Goal: Browse casually: Explore the website without a specific task or goal

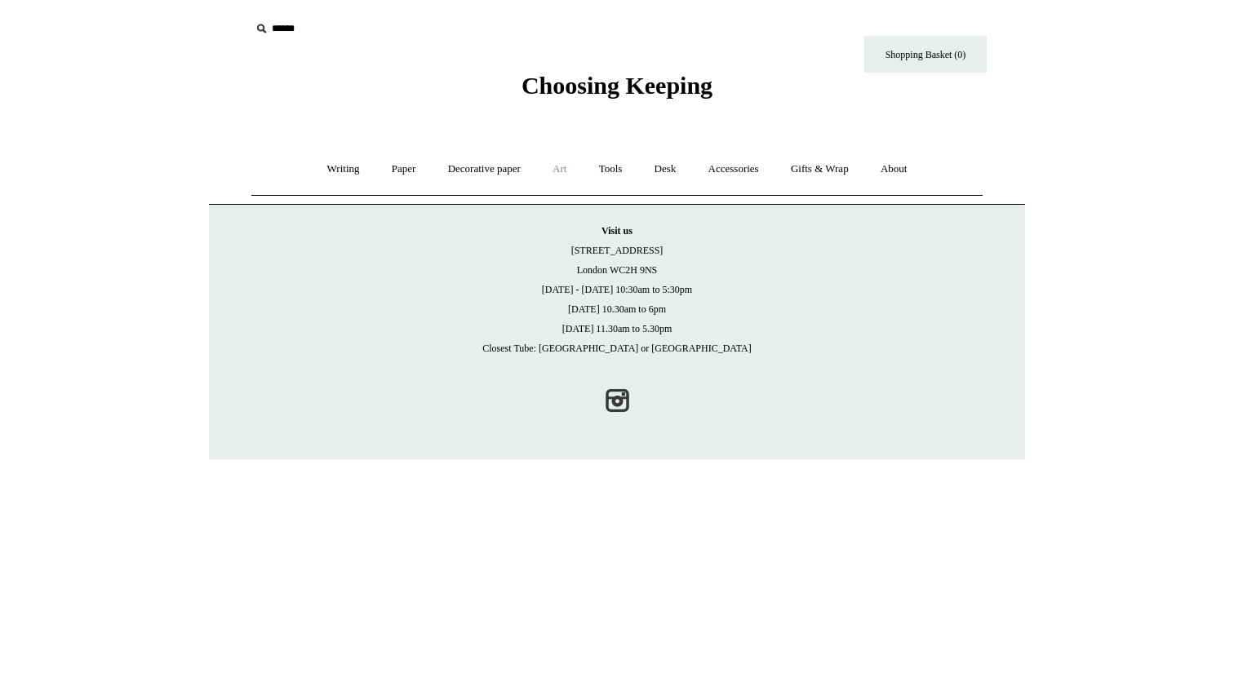
click at [561, 172] on link "Art +" at bounding box center [559, 169] width 43 height 43
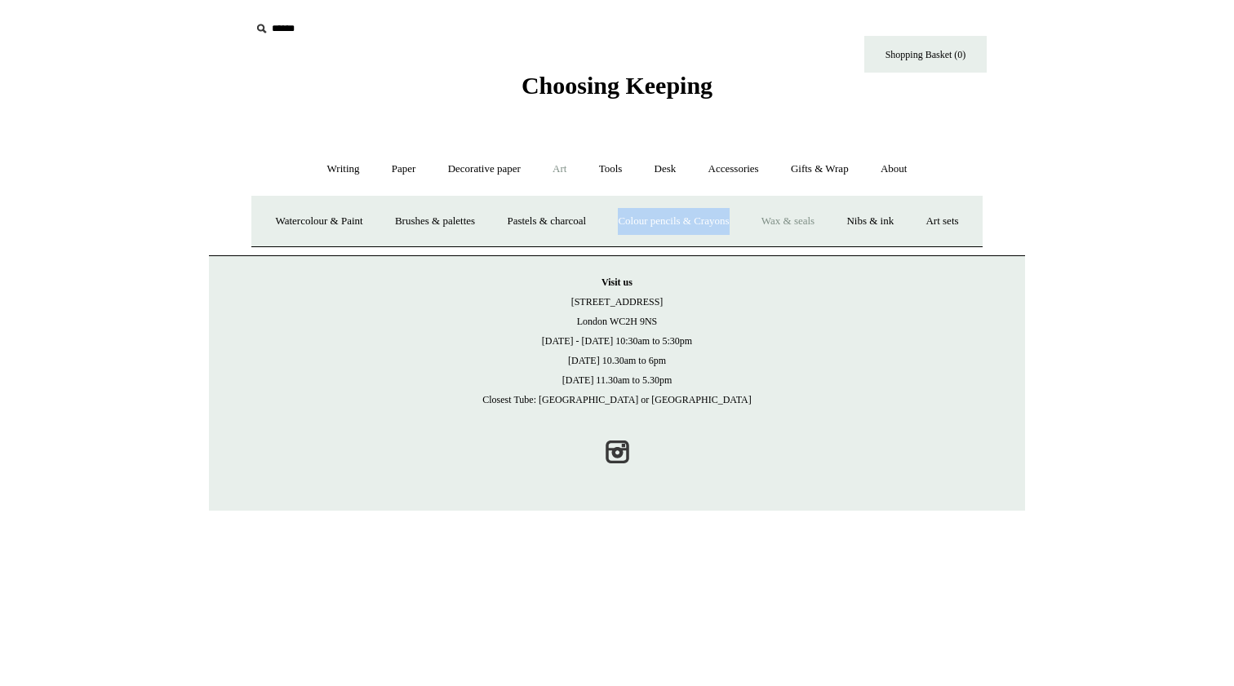
click at [910, 243] on link "Art sets" at bounding box center [941, 221] width 62 height 43
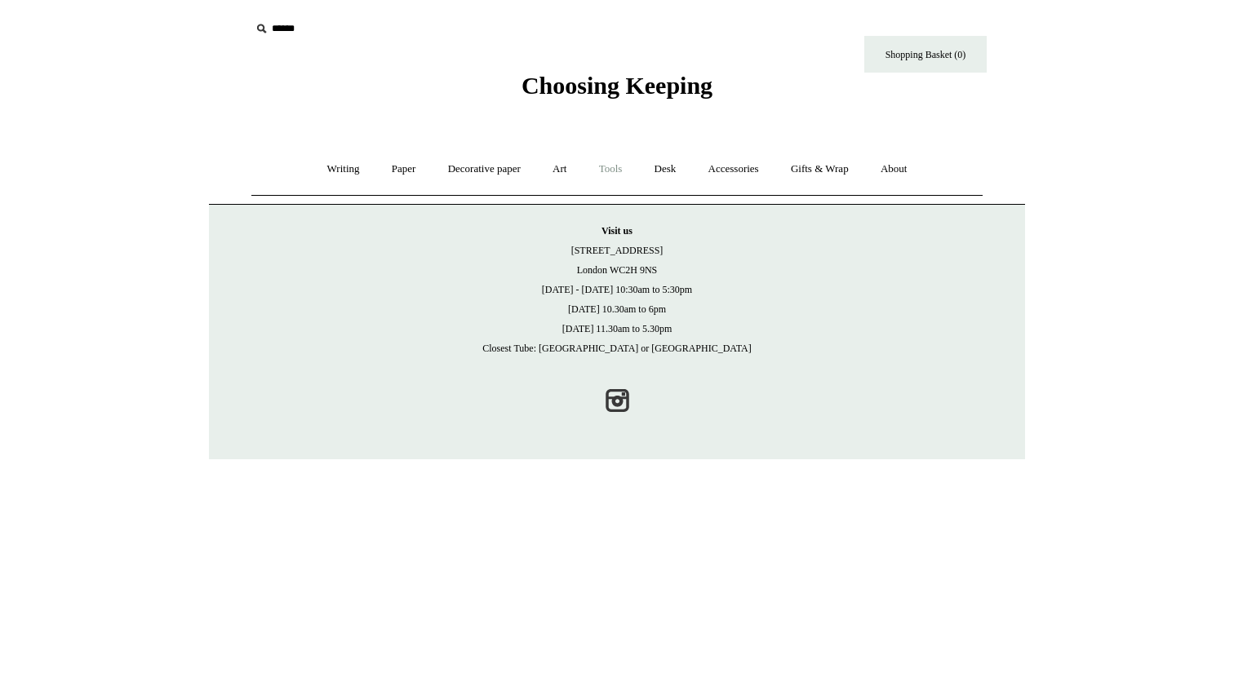
click at [617, 173] on link "Tools +" at bounding box center [610, 169] width 53 height 43
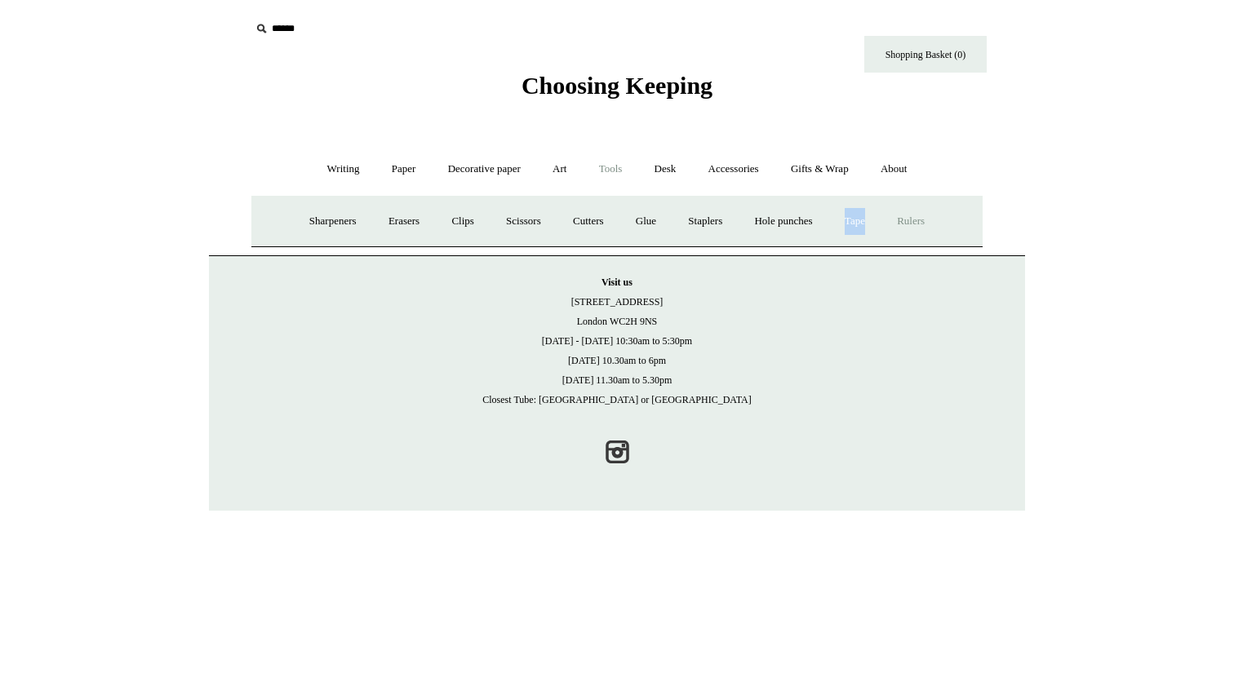
click at [919, 222] on link "Rulers" at bounding box center [910, 221] width 57 height 43
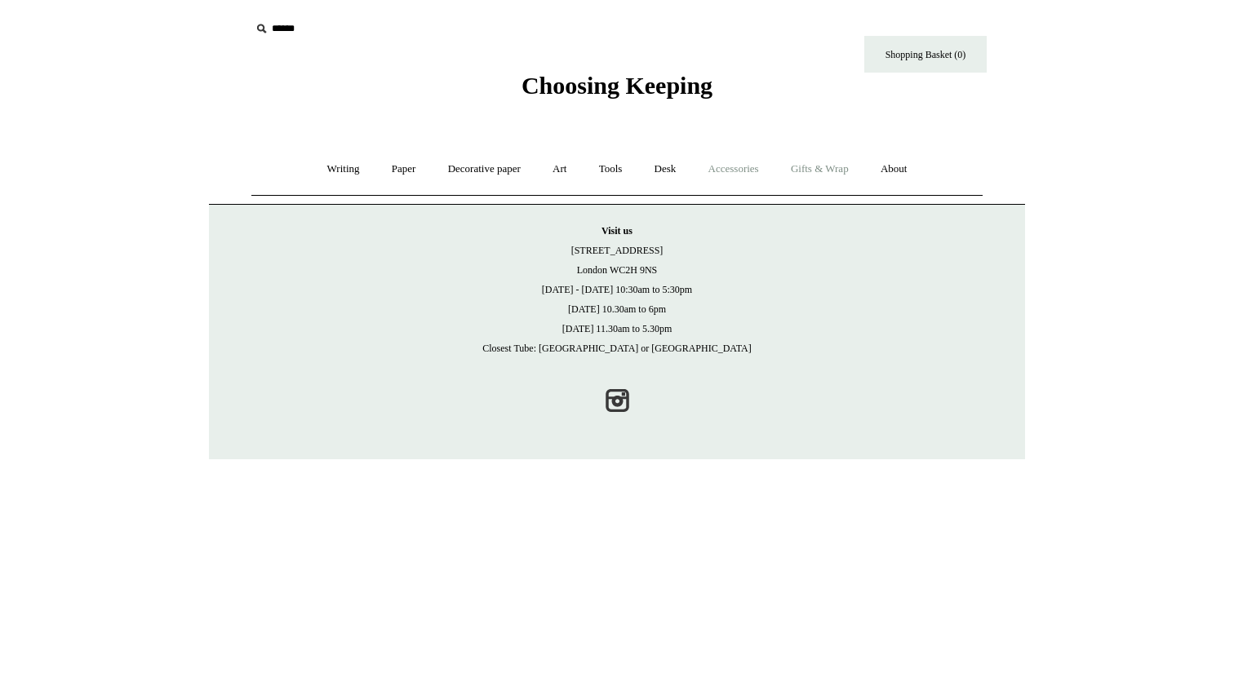
click at [844, 170] on link "Gifts & Wrap +" at bounding box center [819, 169] width 87 height 43
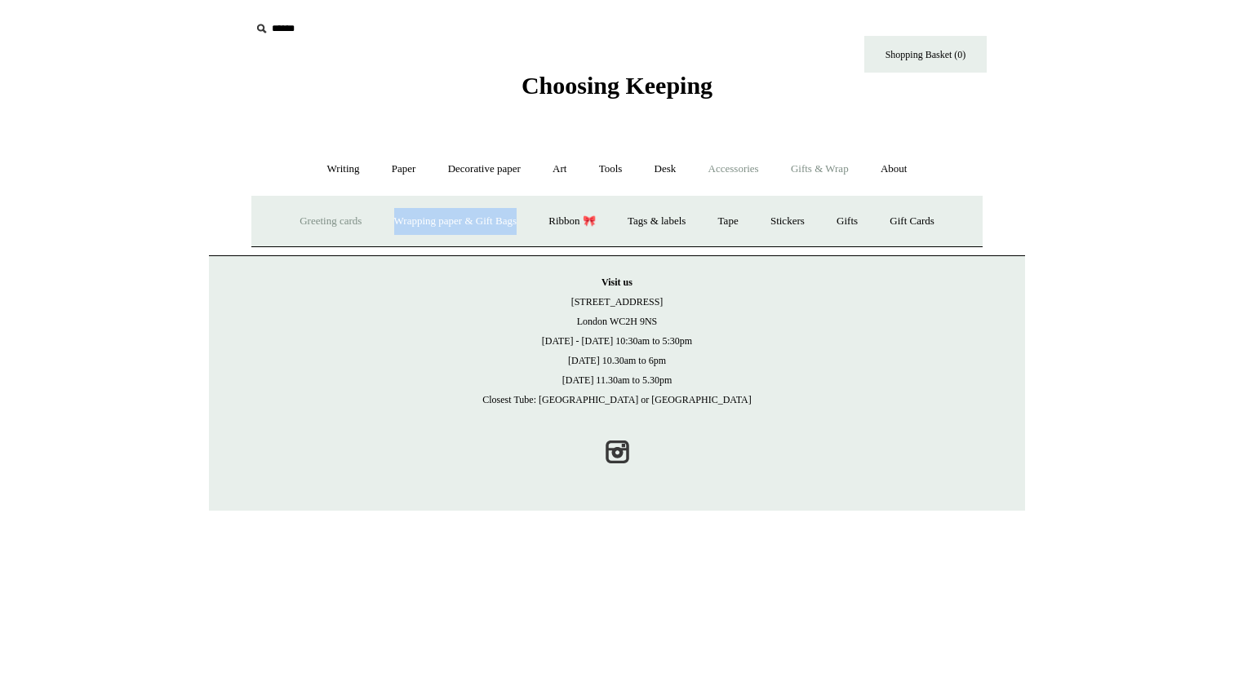
click at [292, 221] on link "Greeting cards +" at bounding box center [330, 221] width 91 height 43
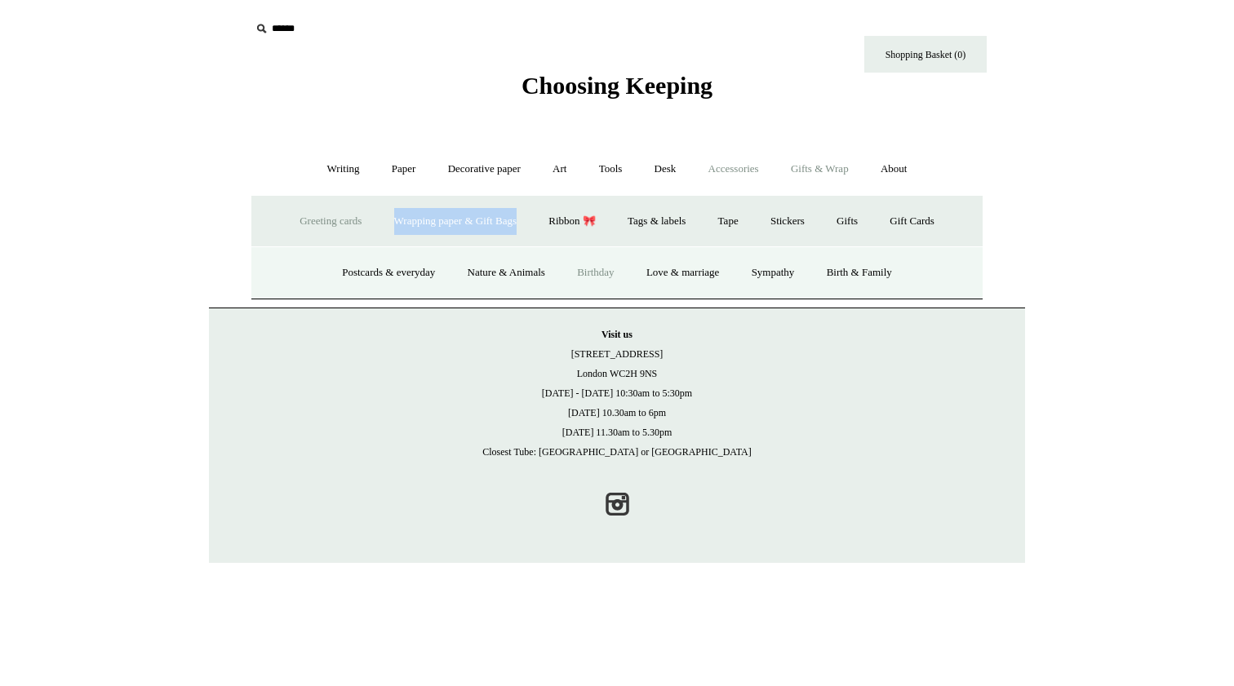
click at [583, 272] on link "Birthday" at bounding box center [595, 272] width 67 height 43
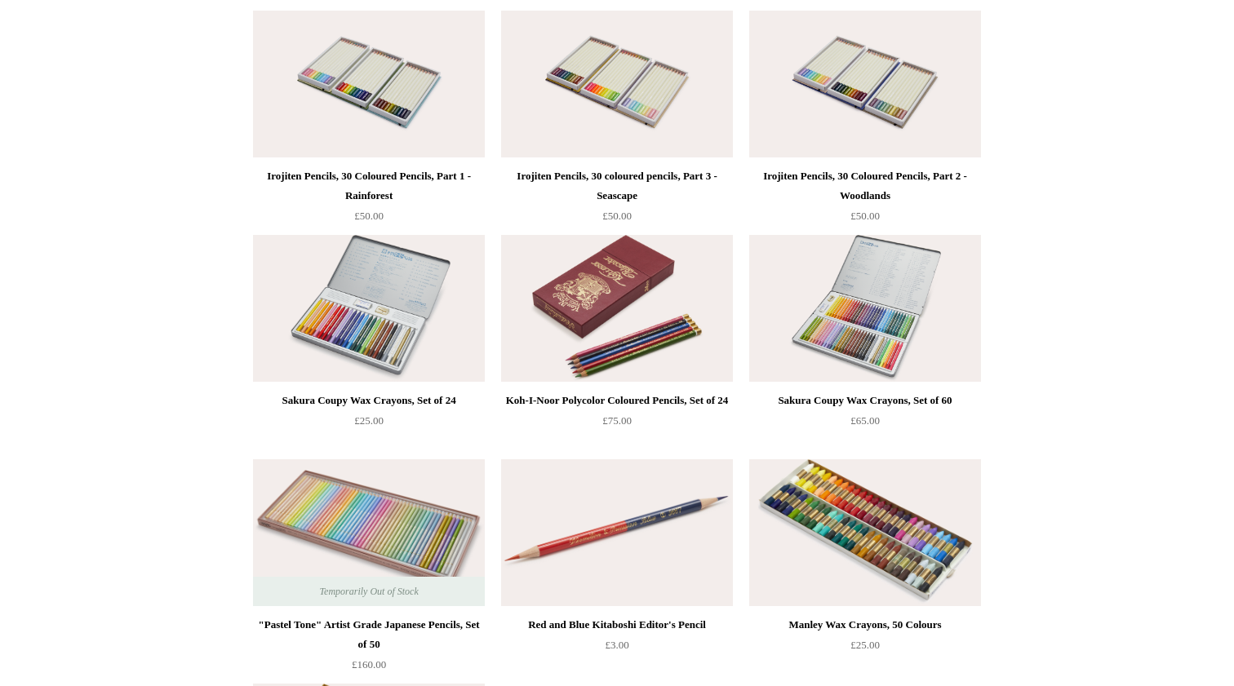
scroll to position [214, 0]
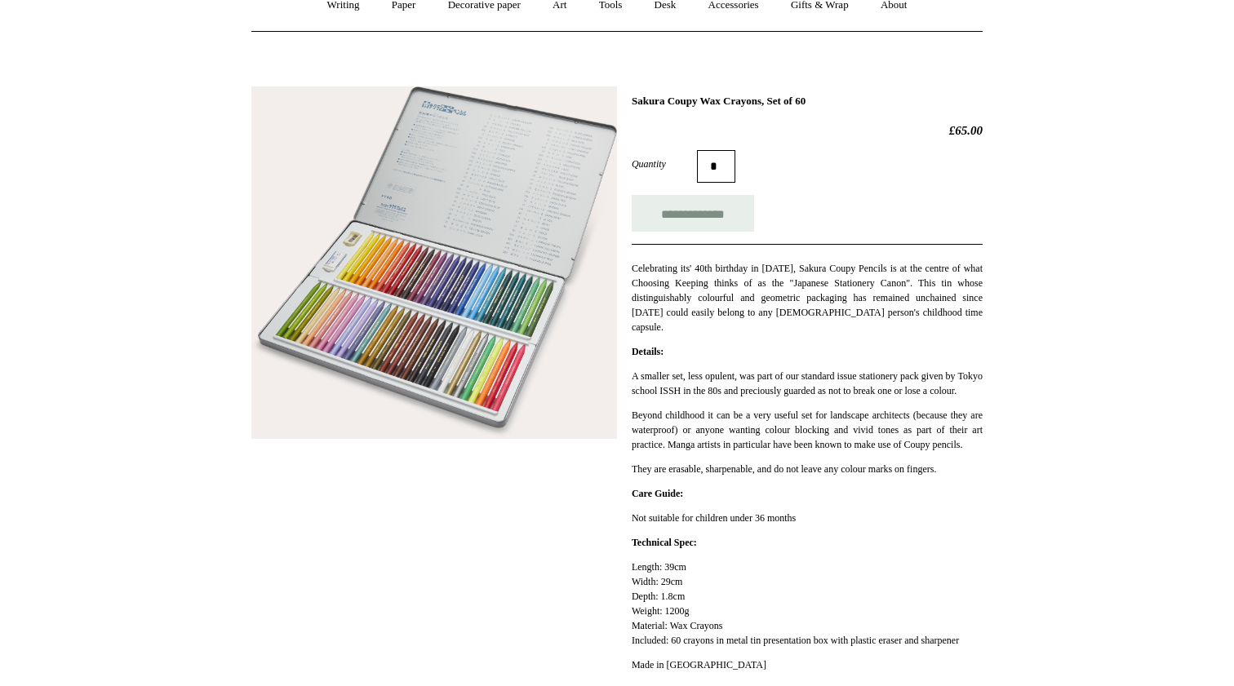
scroll to position [141, 0]
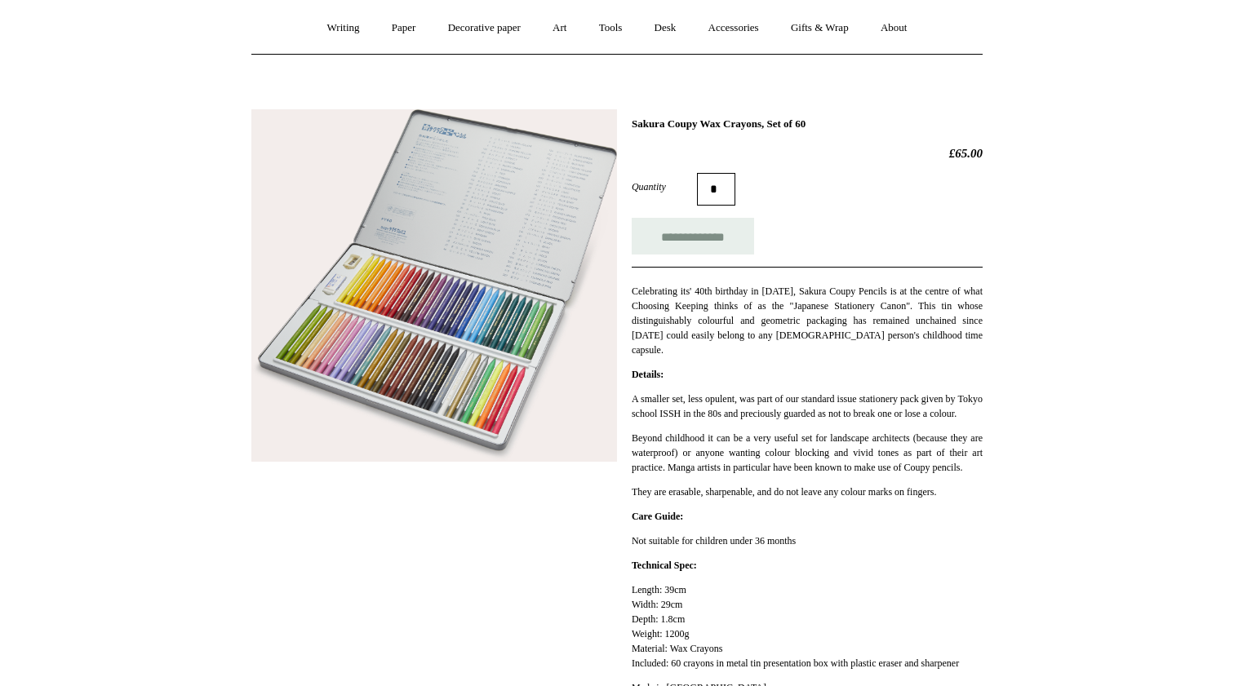
click at [445, 311] on img at bounding box center [434, 285] width 366 height 353
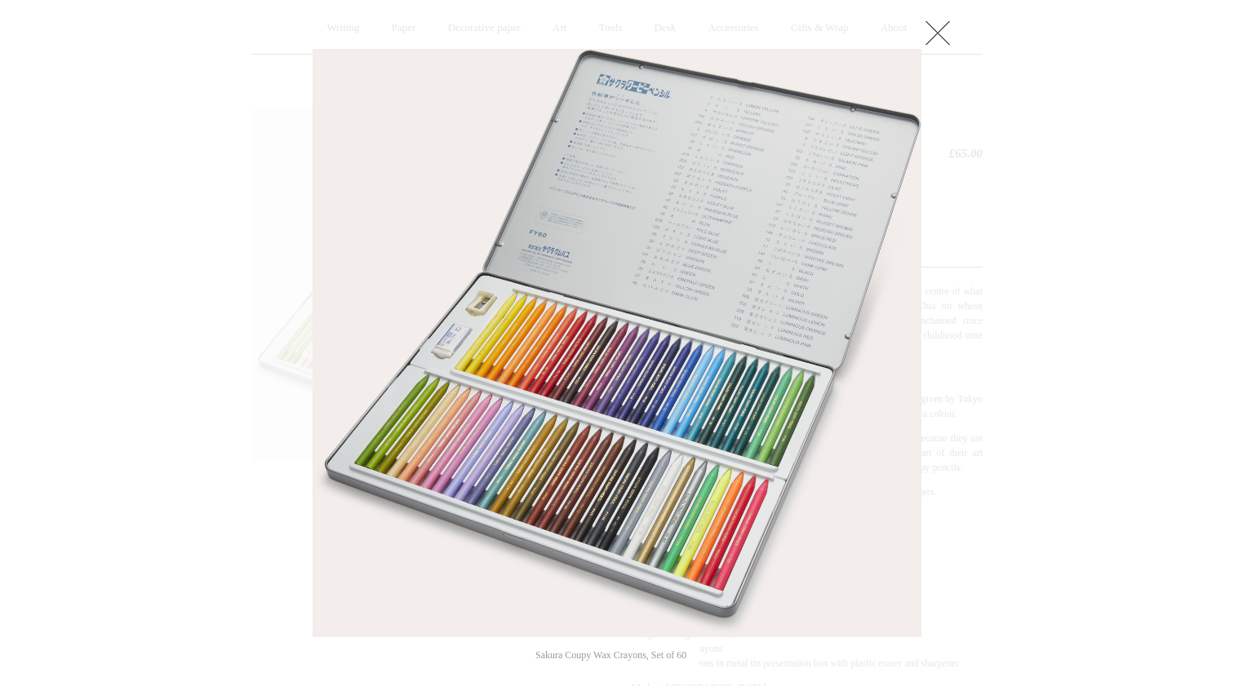
click at [941, 35] on link at bounding box center [937, 32] width 33 height 33
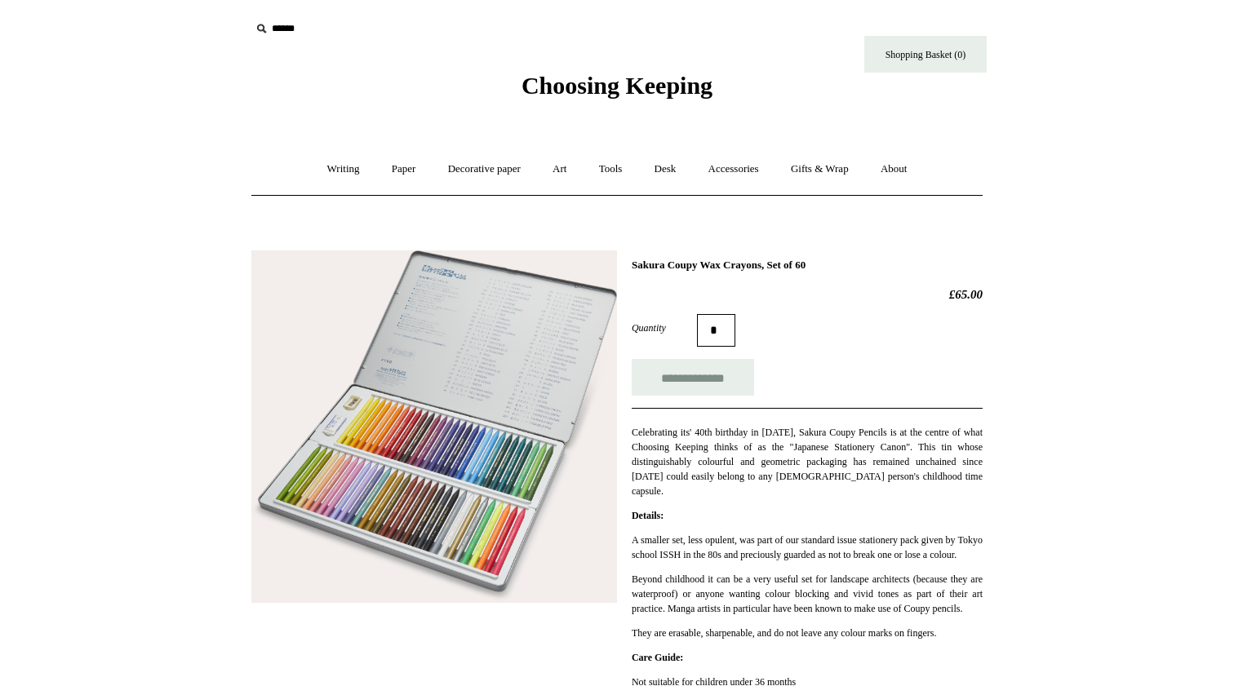
scroll to position [0, 0]
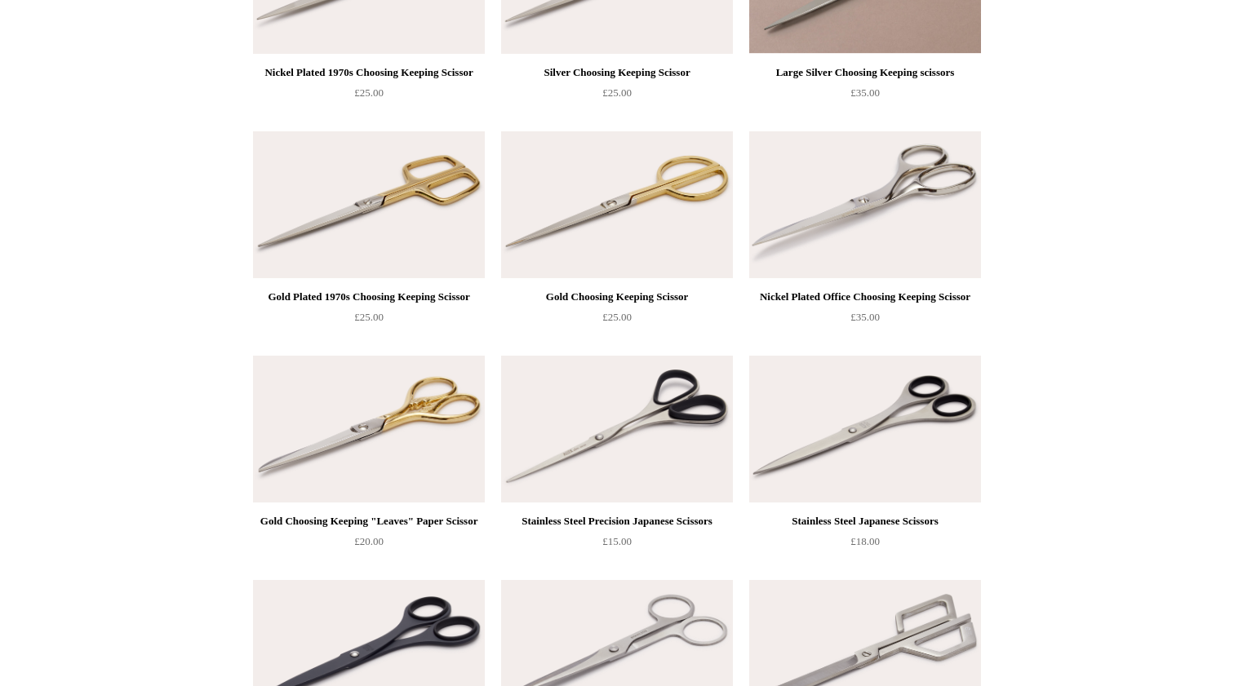
scroll to position [303, 0]
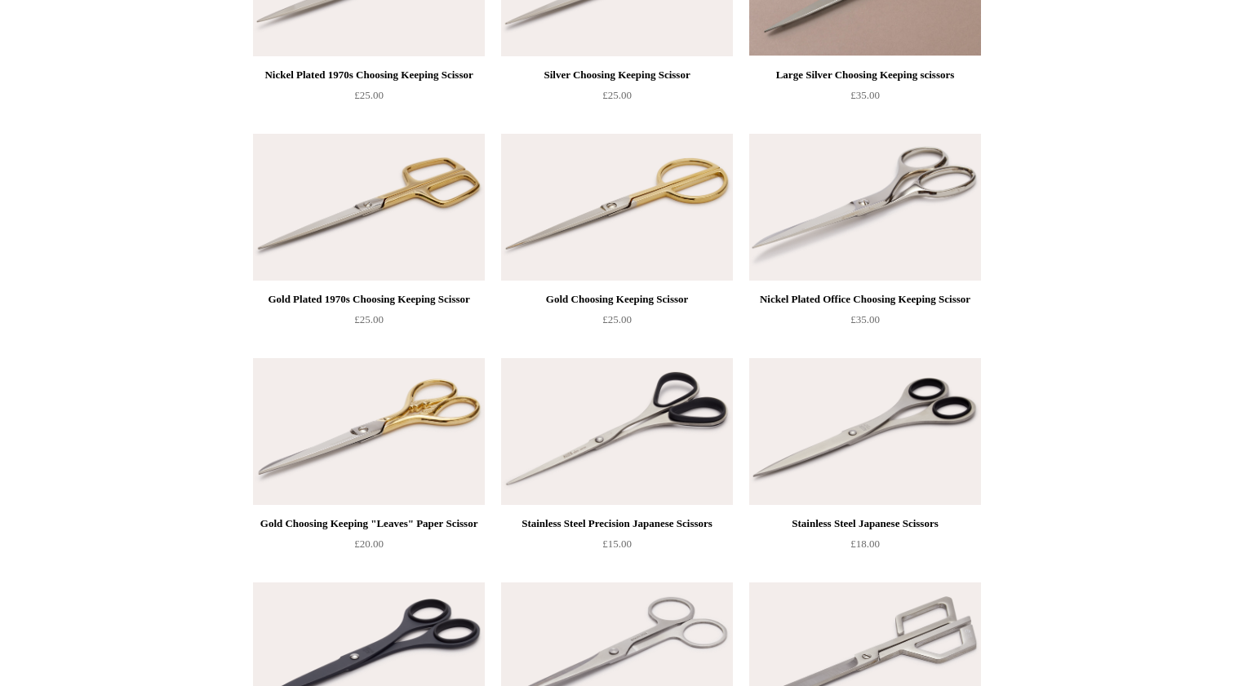
click at [822, 166] on img at bounding box center [865, 207] width 232 height 147
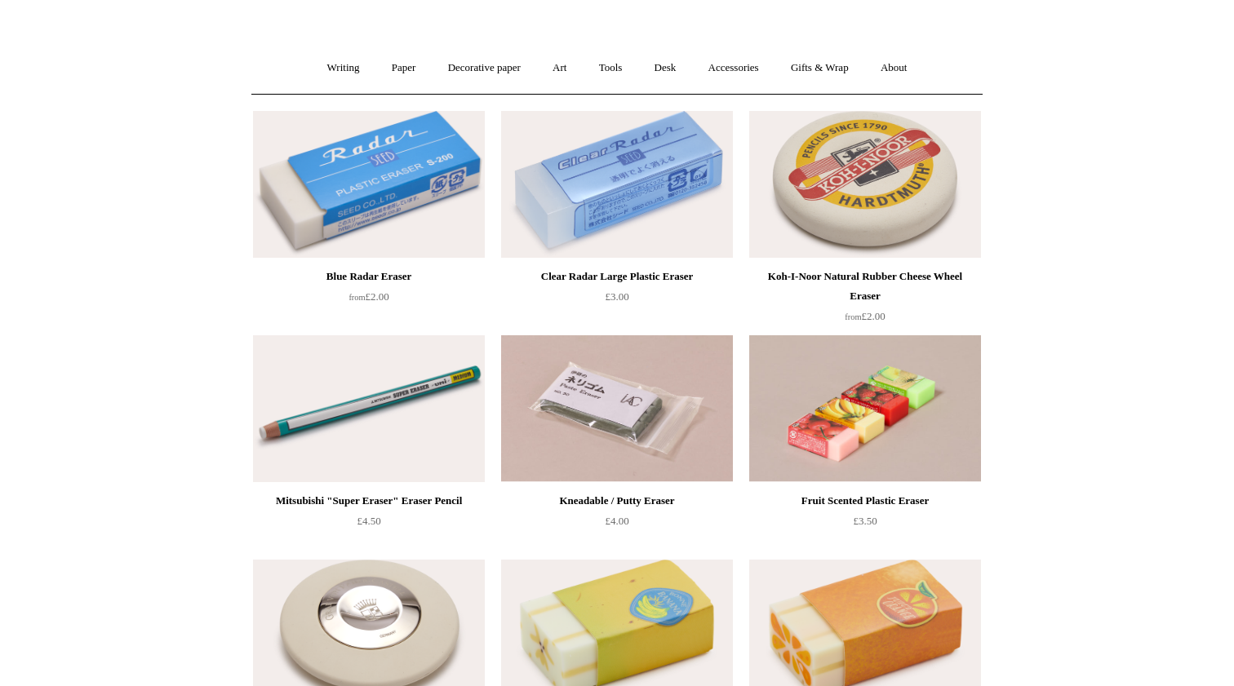
scroll to position [99, 0]
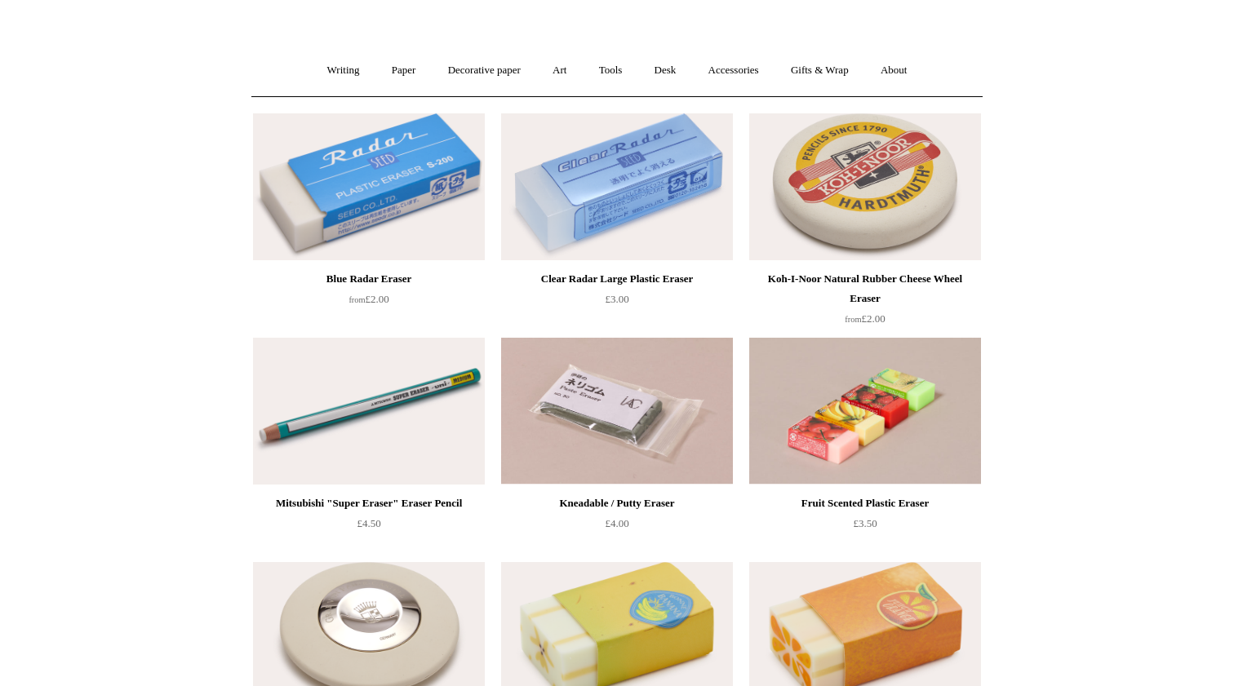
click at [391, 176] on img at bounding box center [369, 186] width 232 height 147
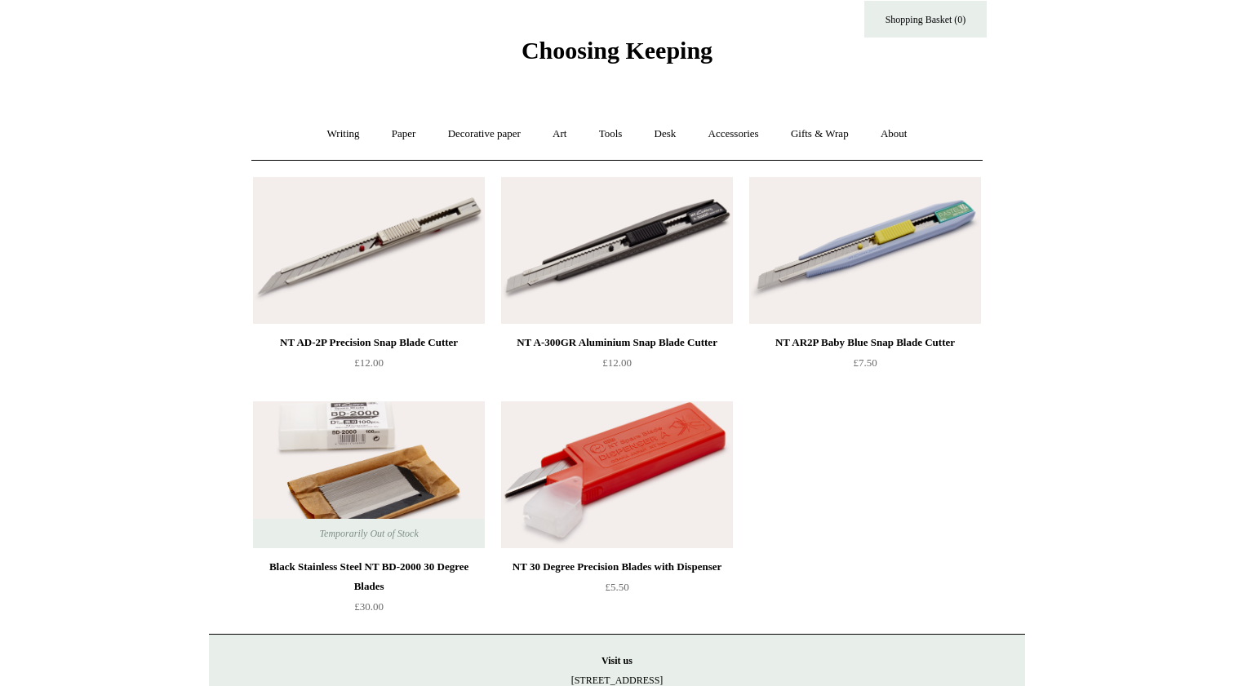
scroll to position [37, 0]
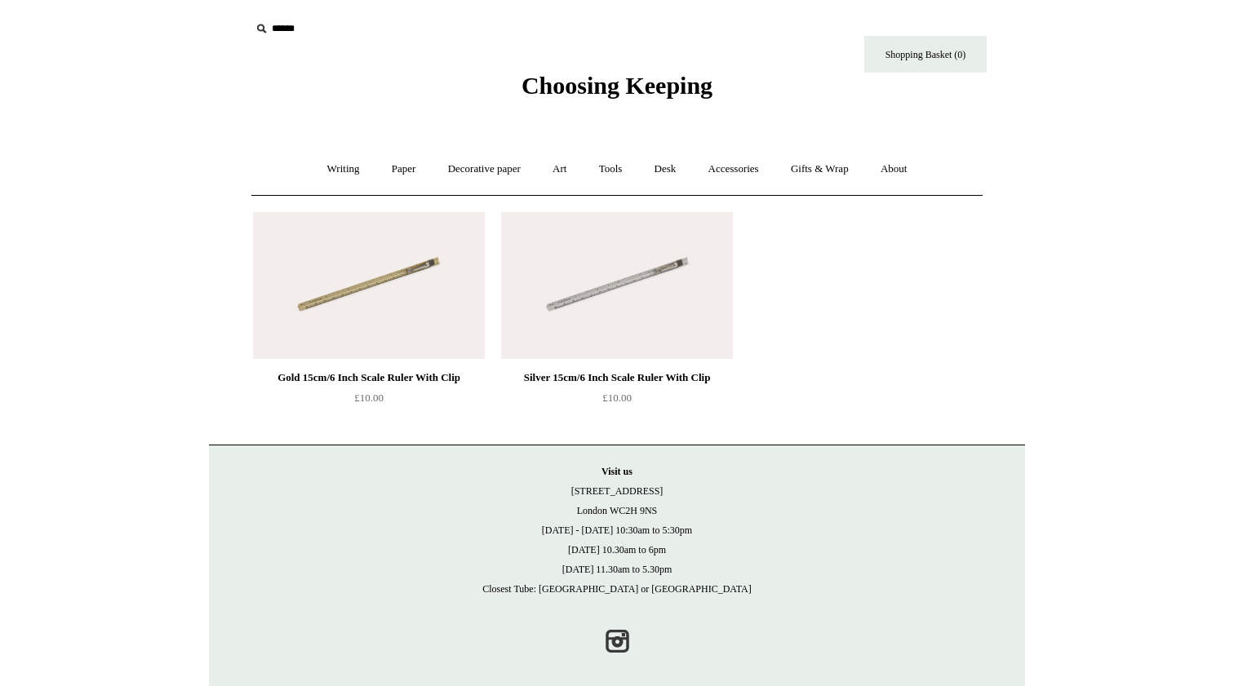
click at [383, 301] on img at bounding box center [369, 285] width 232 height 147
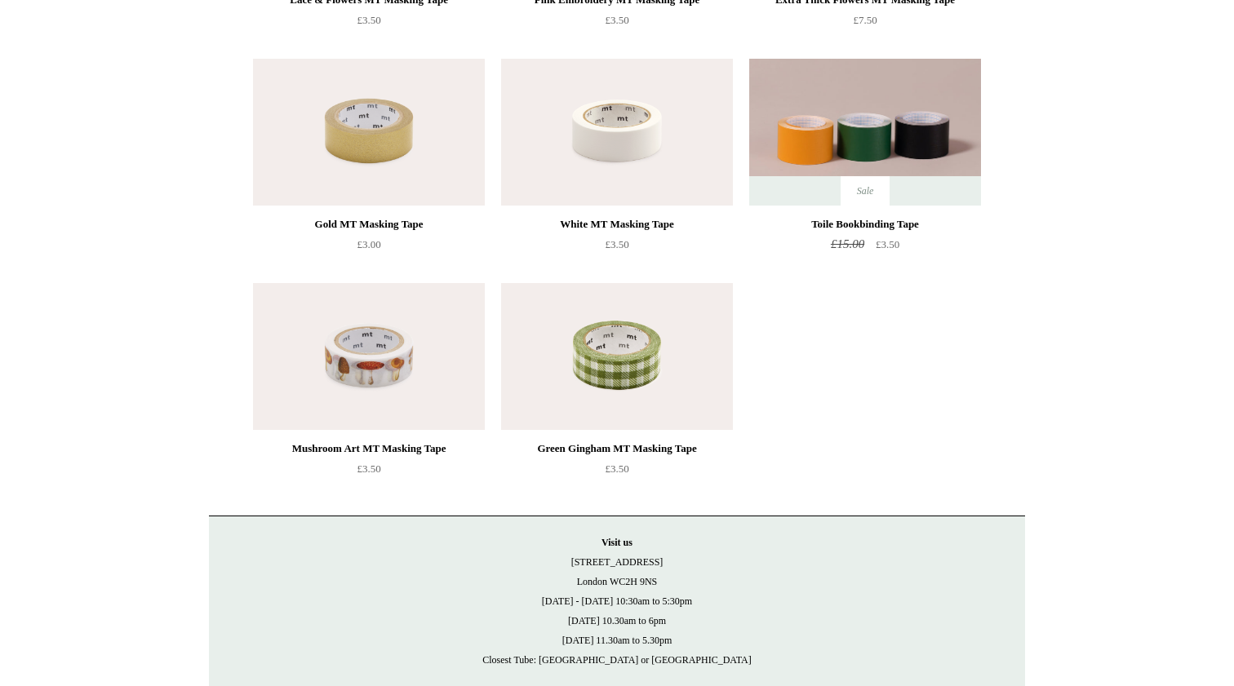
scroll to position [605, 0]
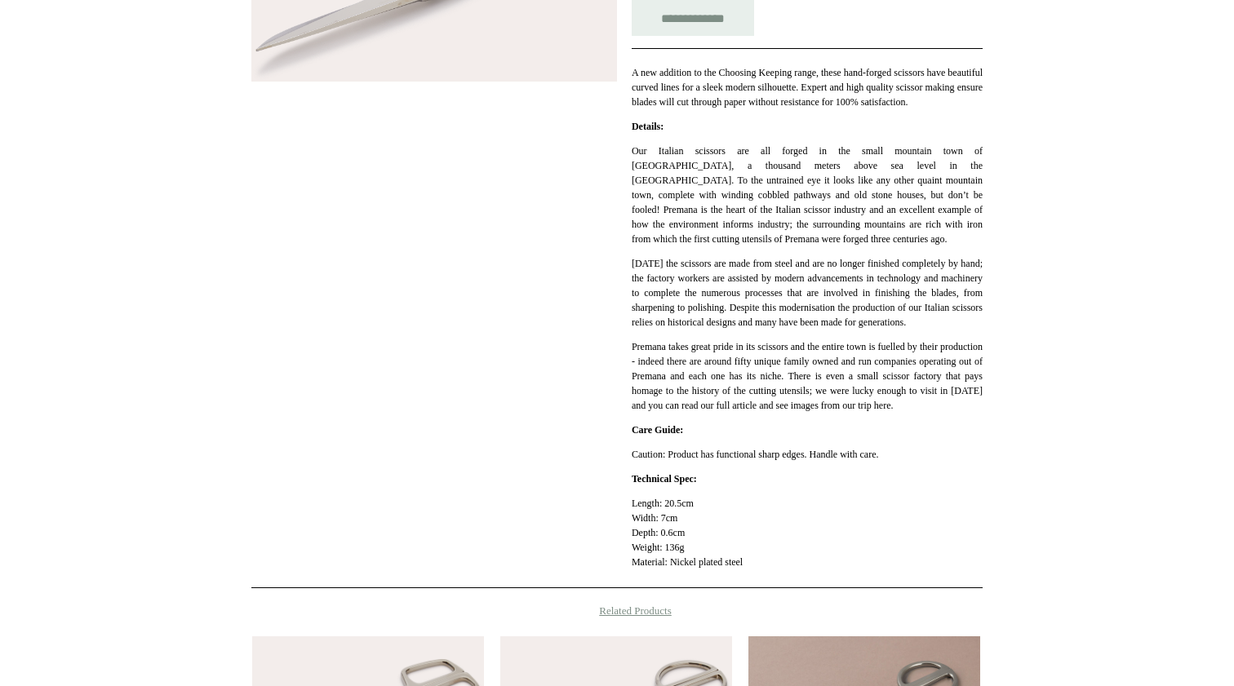
scroll to position [366, 0]
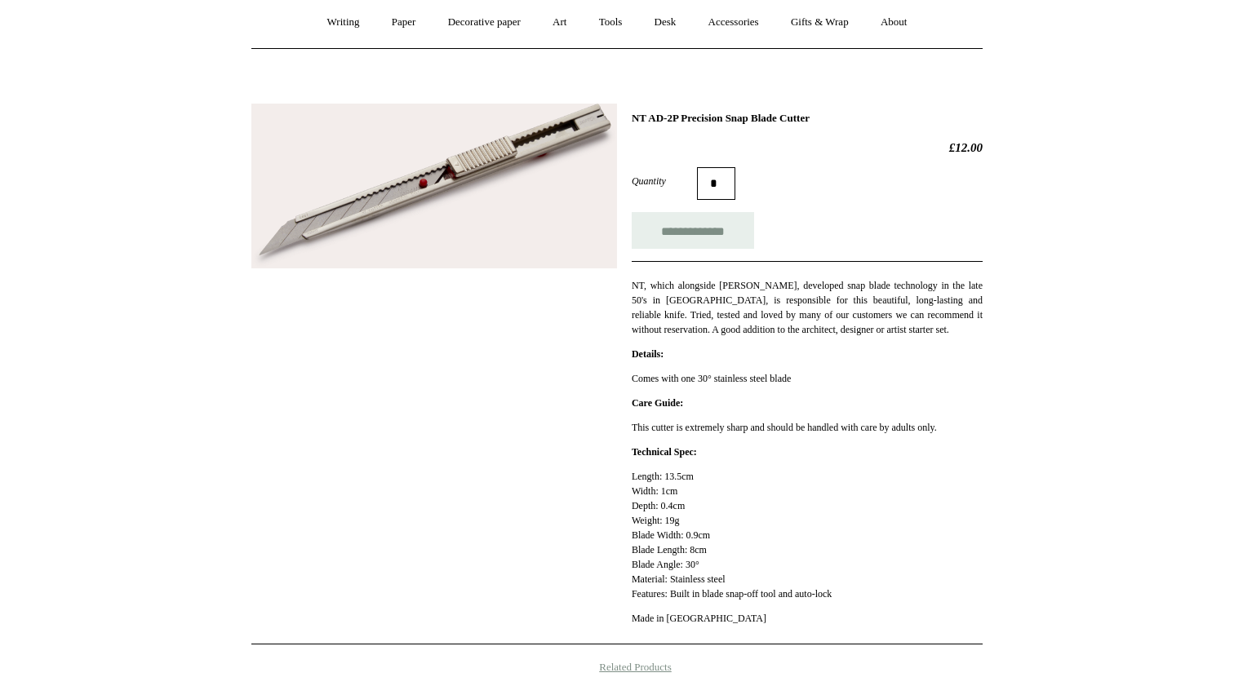
scroll to position [148, 0]
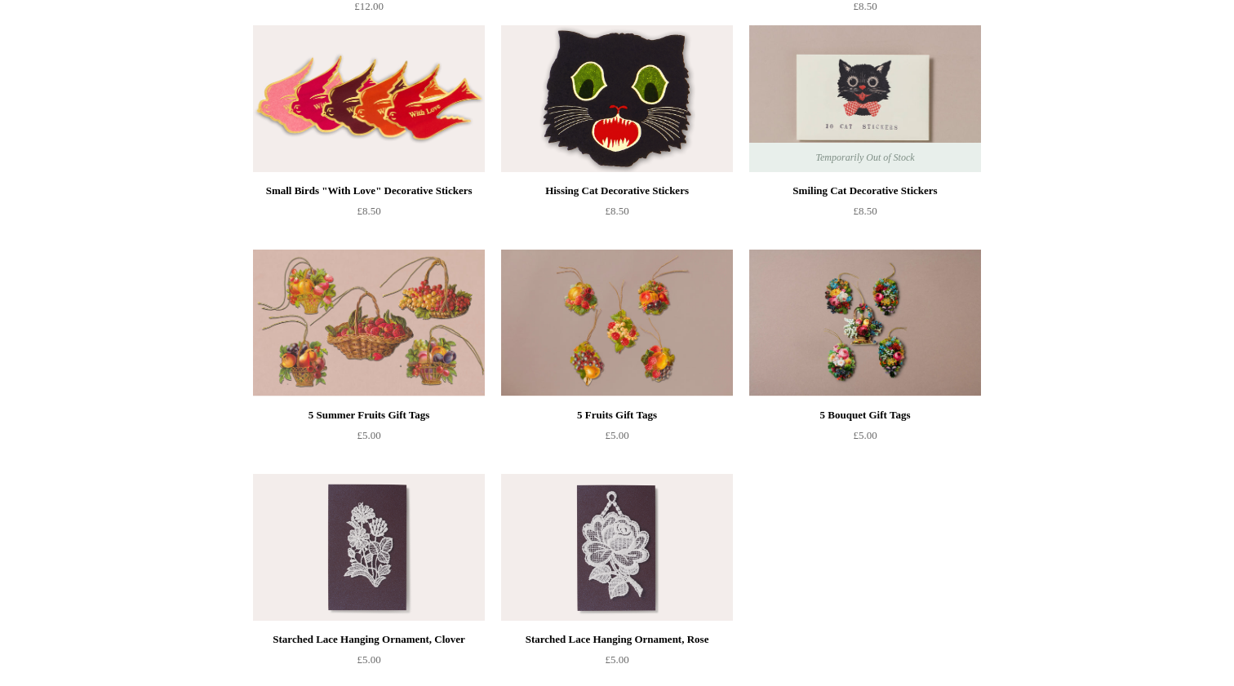
scroll to position [639, 0]
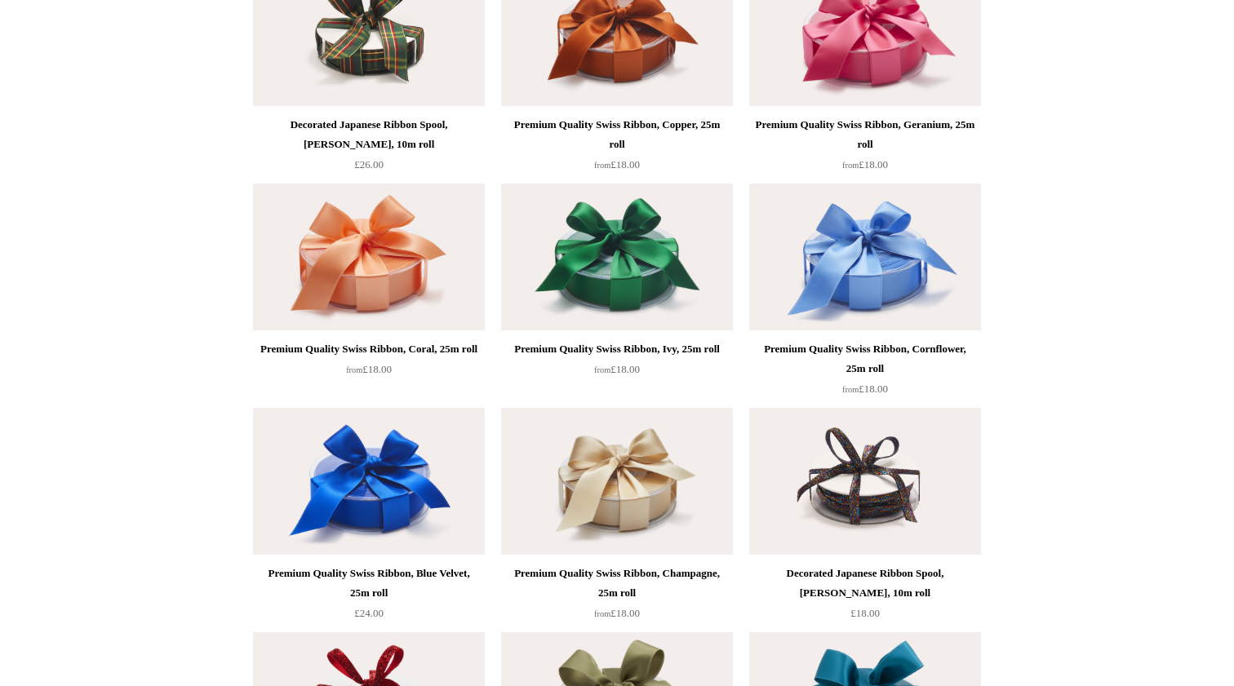
scroll to position [1386, 0]
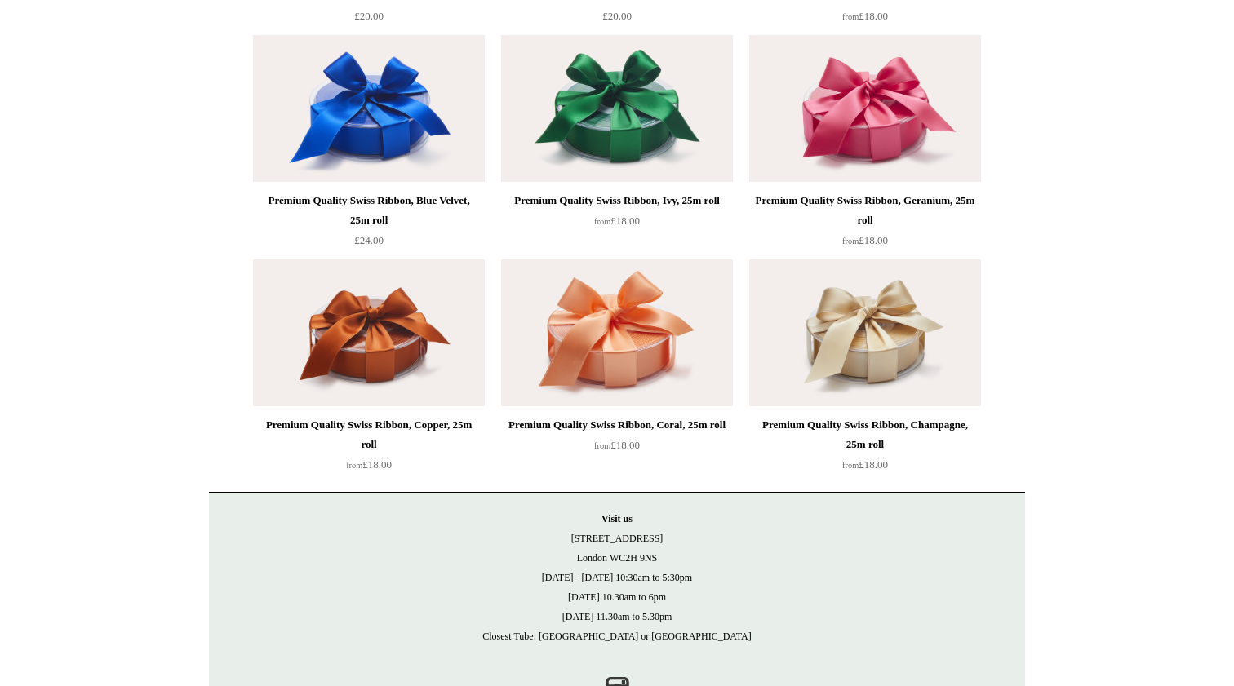
scroll to position [2420, 0]
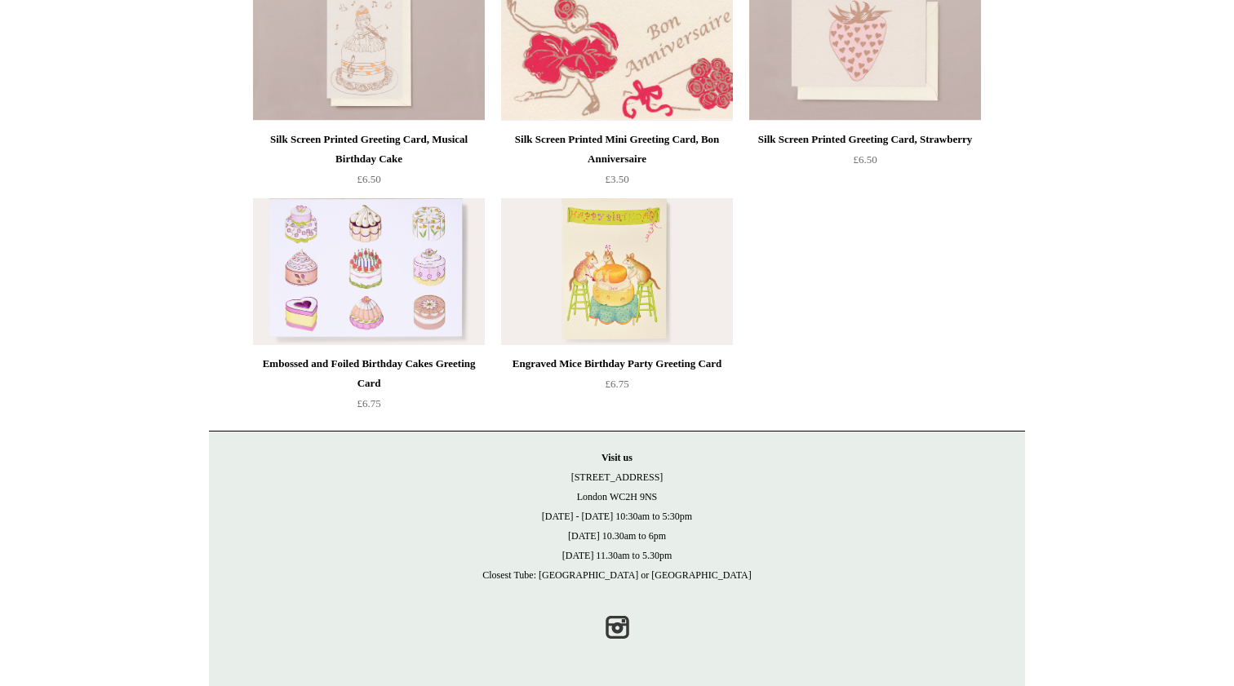
scroll to position [910, 0]
